Goal: Task Accomplishment & Management: Manage account settings

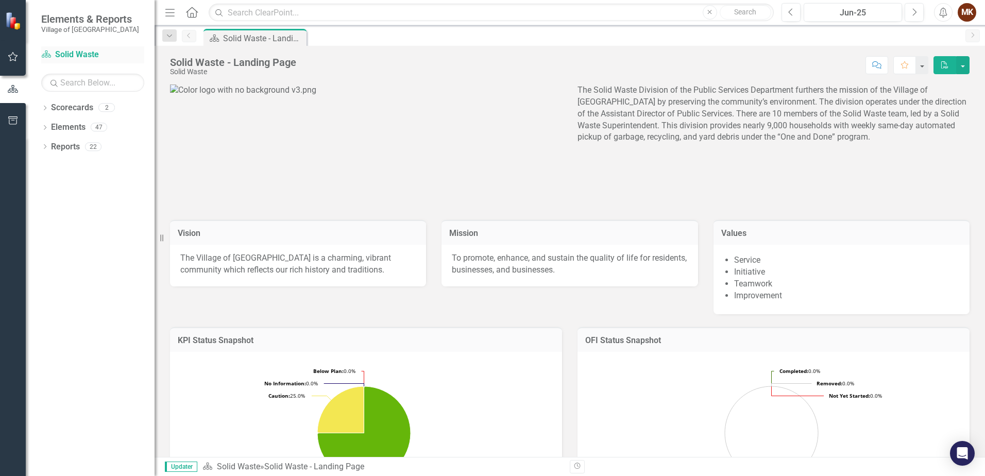
click at [62, 51] on link "Scorecard Solid Waste" at bounding box center [92, 55] width 103 height 12
click at [13, 57] on icon "button" at bounding box center [13, 57] width 11 height 8
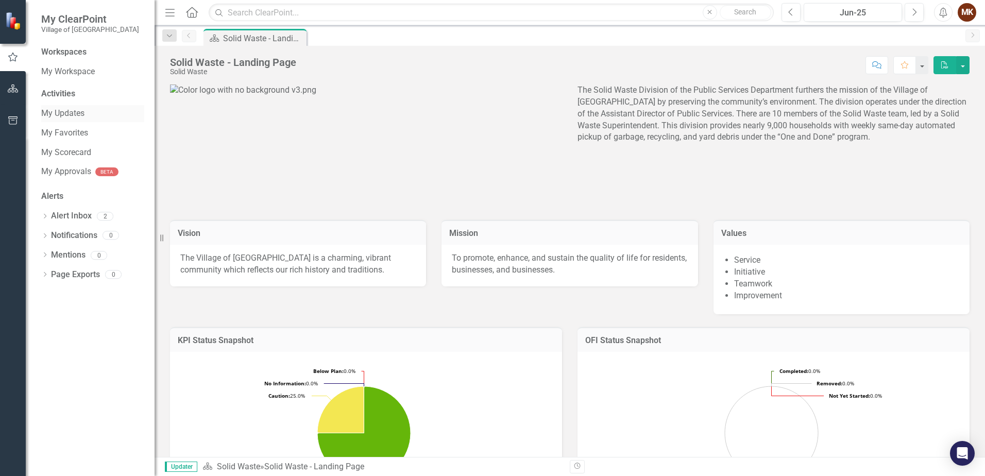
click at [59, 114] on link "My Updates" at bounding box center [92, 114] width 103 height 12
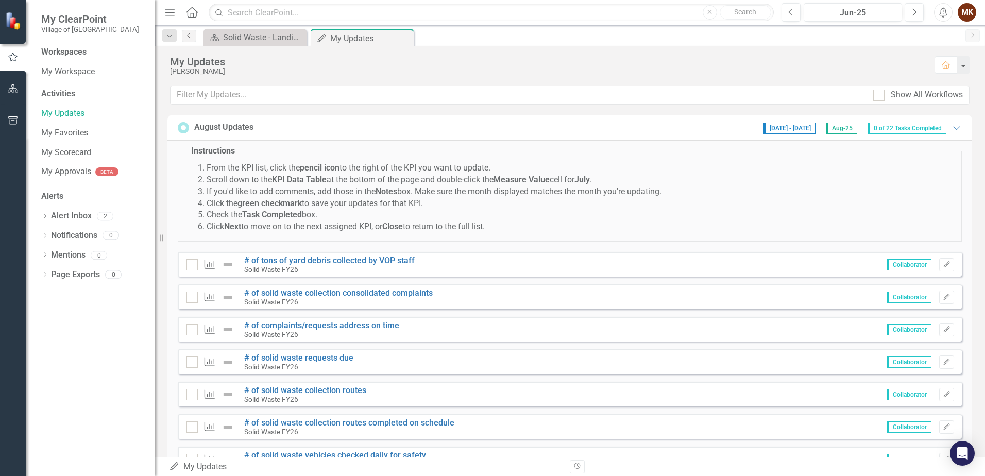
click at [191, 36] on icon "Previous" at bounding box center [189, 35] width 8 height 6
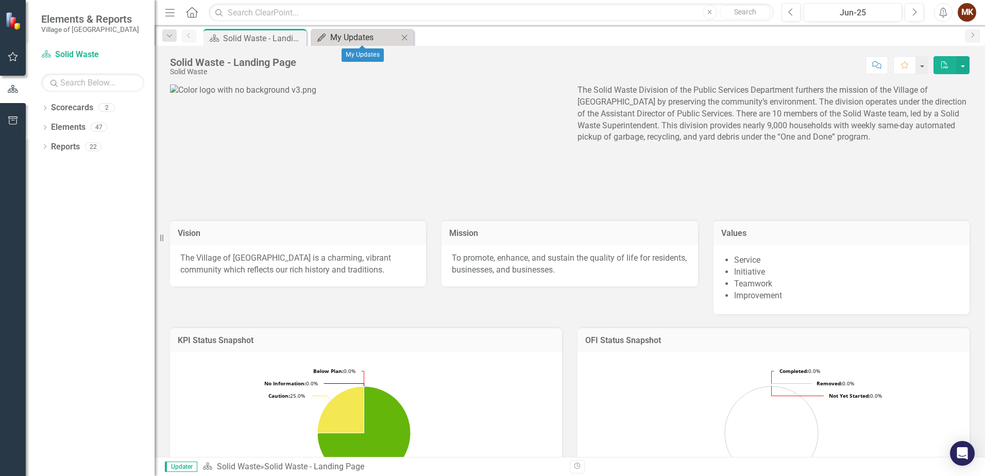
click at [331, 34] on div "My Updates" at bounding box center [364, 37] width 68 height 13
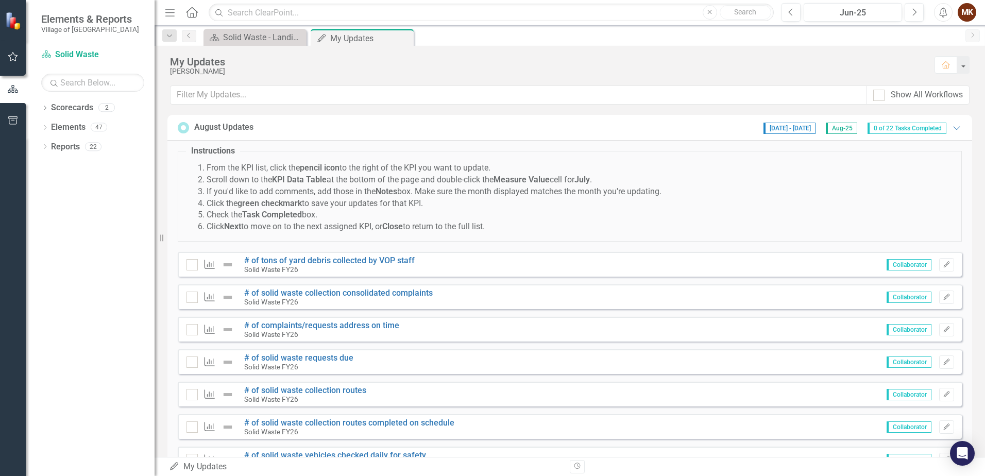
click at [831, 130] on span "Aug-25" at bounding box center [841, 128] width 31 height 11
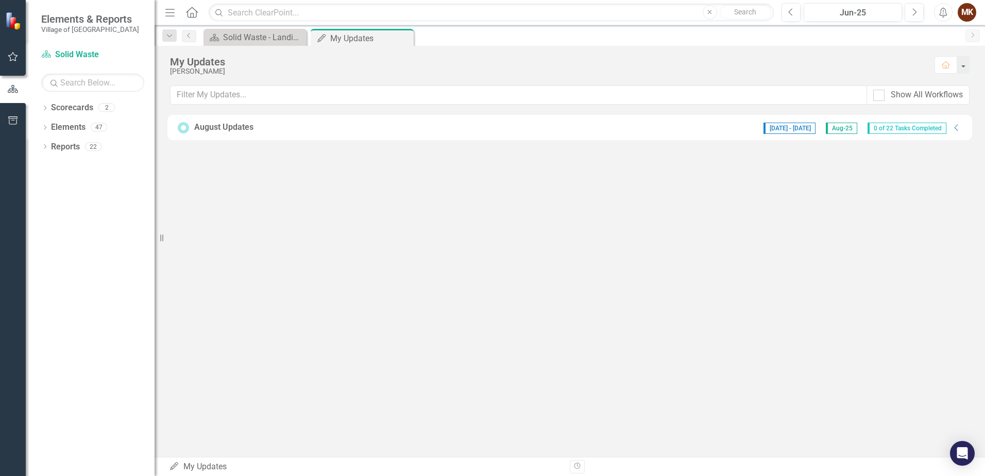
click at [835, 128] on span "Aug-25" at bounding box center [841, 128] width 31 height 11
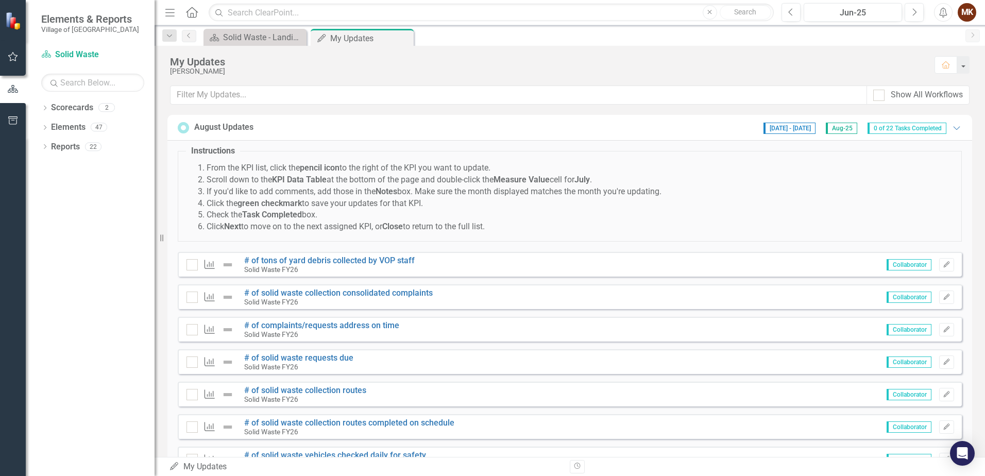
click at [832, 129] on span "Aug-25" at bounding box center [841, 128] width 31 height 11
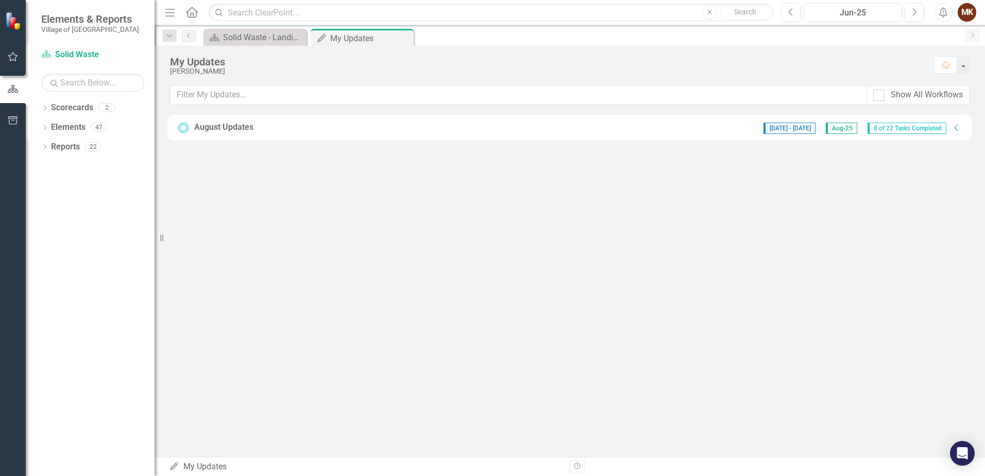
click at [832, 129] on span "Aug-25" at bounding box center [841, 128] width 31 height 11
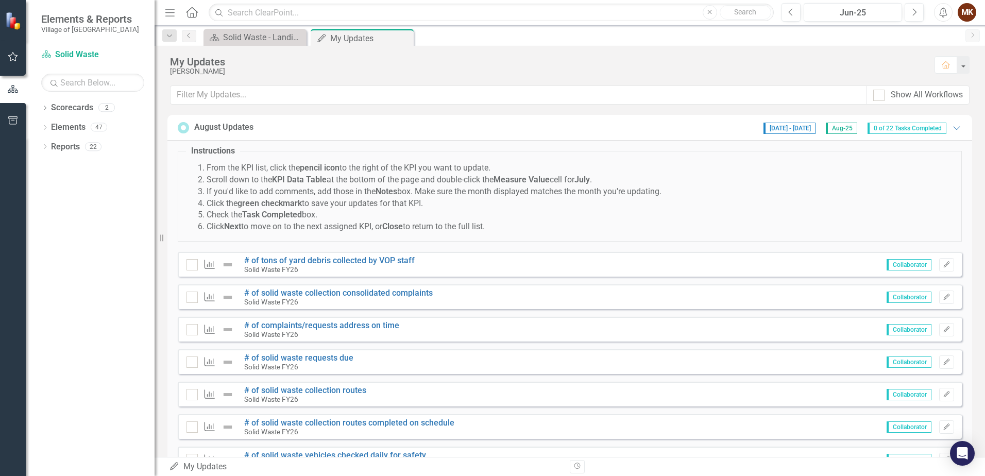
click at [781, 128] on span "[DATE] - [DATE]" at bounding box center [789, 128] width 52 height 11
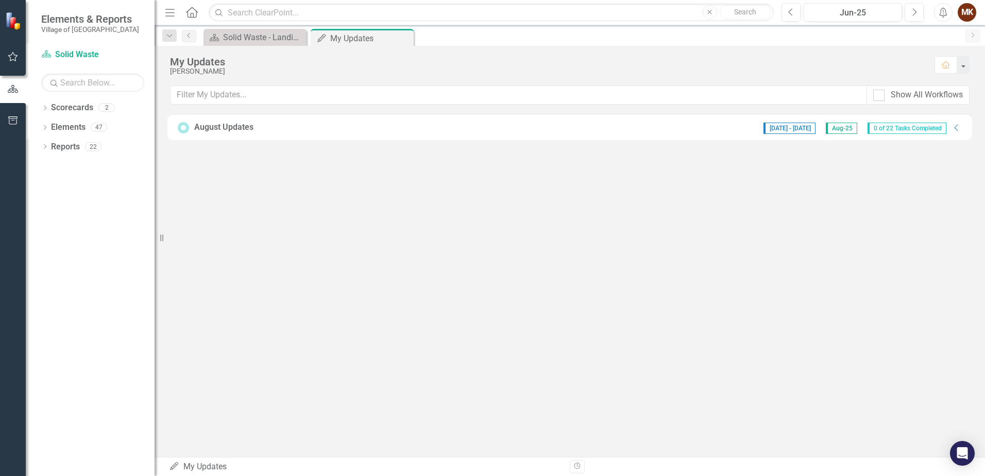
click at [781, 128] on span "[DATE] - [DATE]" at bounding box center [789, 128] width 52 height 11
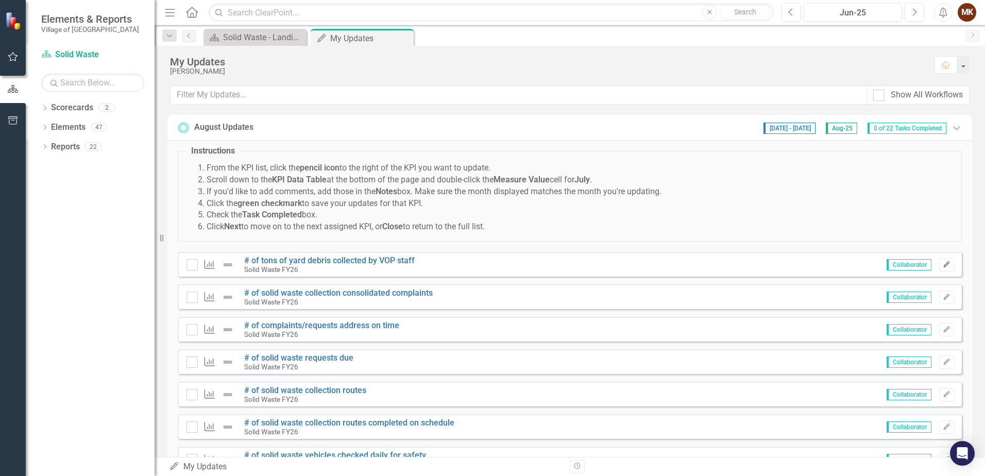
click at [942, 265] on icon "Edit" at bounding box center [946, 265] width 8 height 6
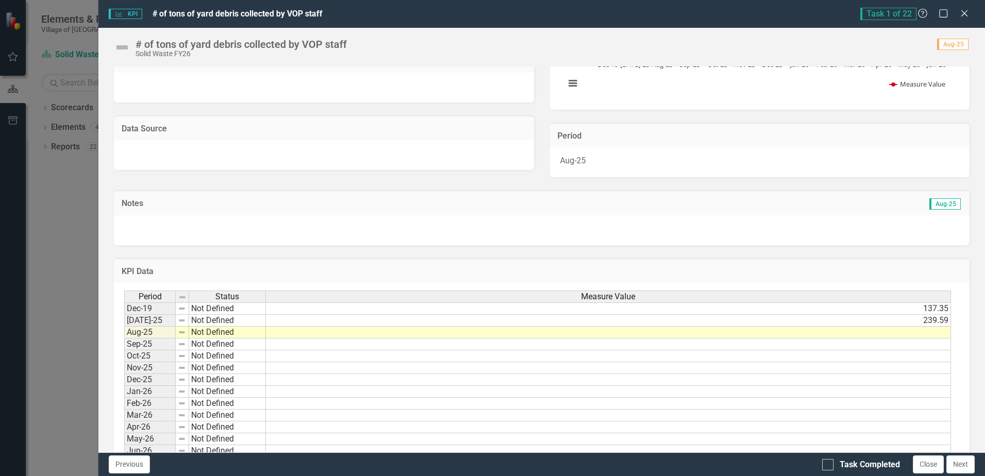
scroll to position [185, 0]
